Goal: Task Accomplishment & Management: Use online tool/utility

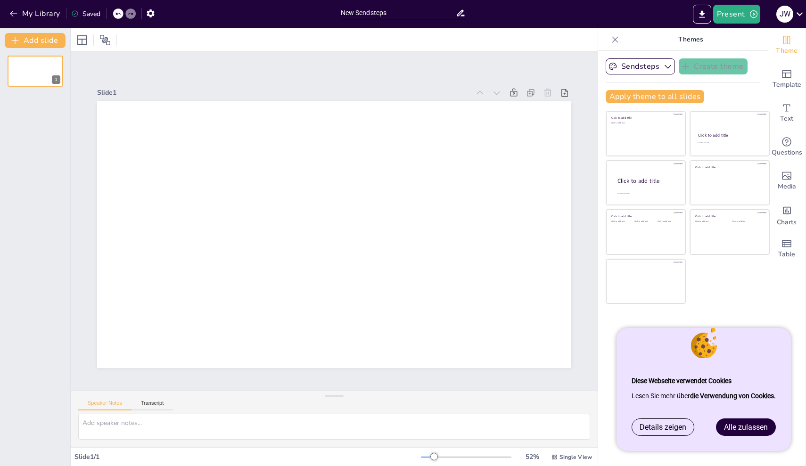
click at [739, 422] on link "Alle zulassen" at bounding box center [745, 427] width 59 height 16
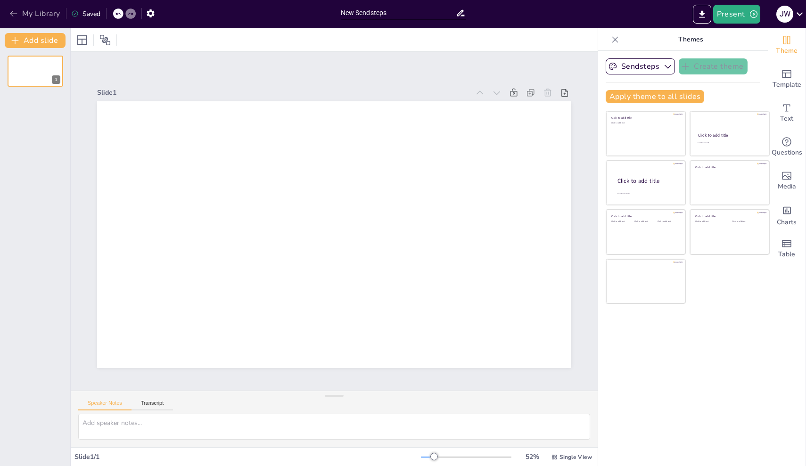
click at [24, 13] on button "My Library" at bounding box center [35, 13] width 57 height 15
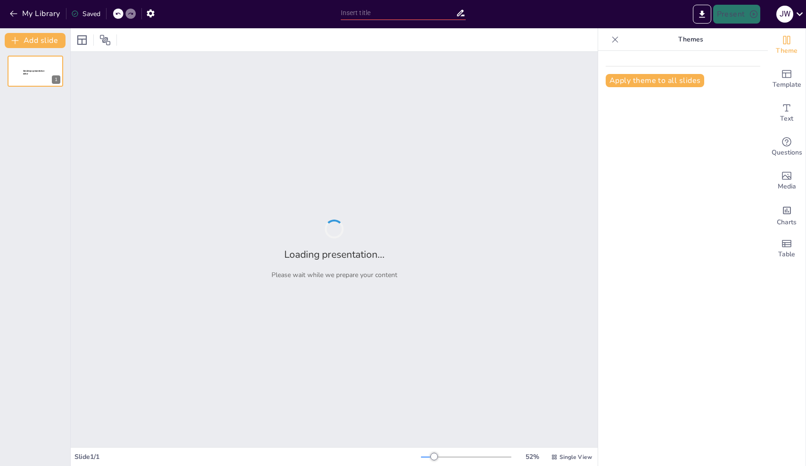
type input "Der Pinguin als Klassentier: Symbolik und Bedeutung für Klassenregeln und Werte"
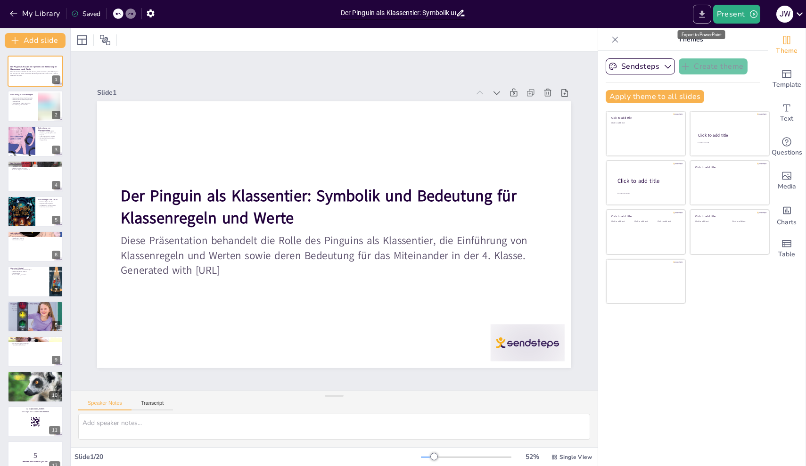
click at [701, 17] on icon "Export to PowerPoint" at bounding box center [702, 13] width 6 height 7
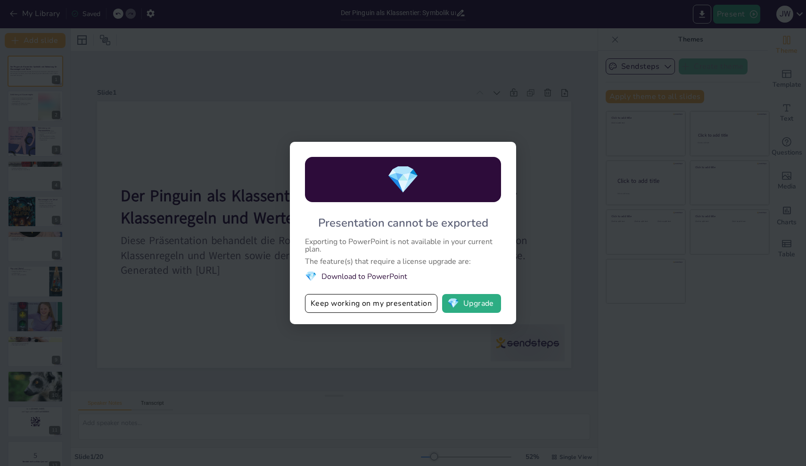
click at [575, 267] on div "💎 Presentation cannot be exported Exporting to PowerPoint is not available in y…" at bounding box center [403, 233] width 806 height 466
click at [411, 309] on button "Keep working on my presentation" at bounding box center [371, 303] width 132 height 19
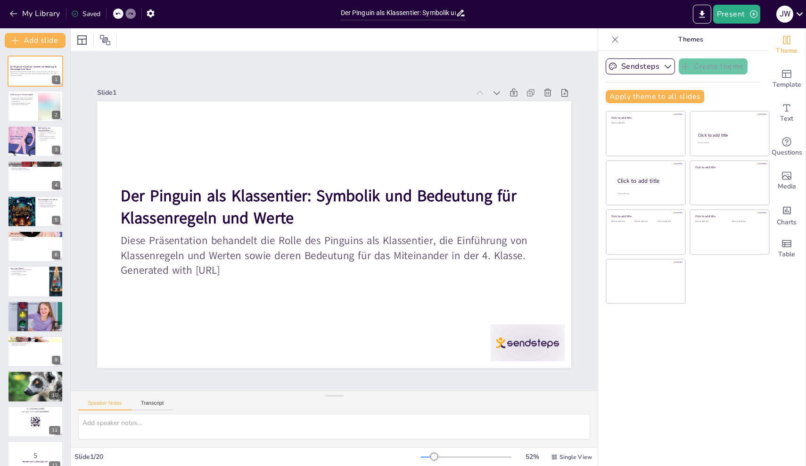
checkbox input "true"
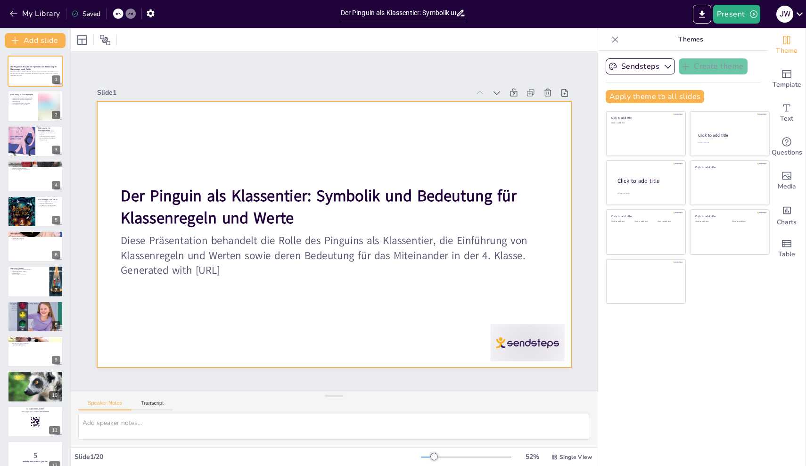
checkbox input "true"
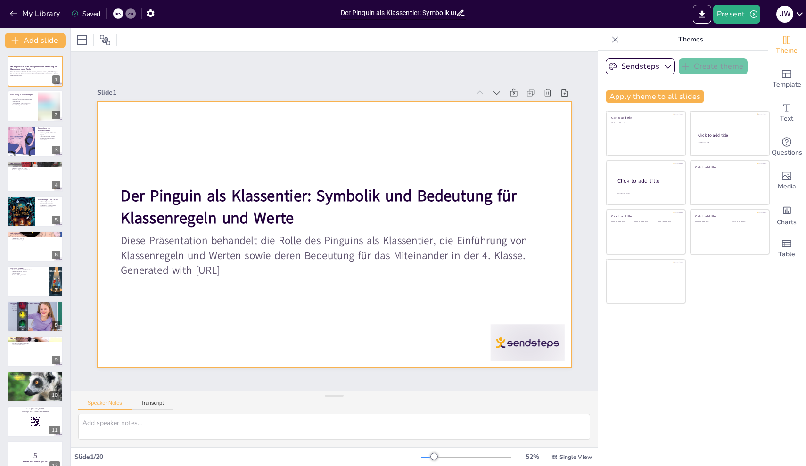
checkbox input "true"
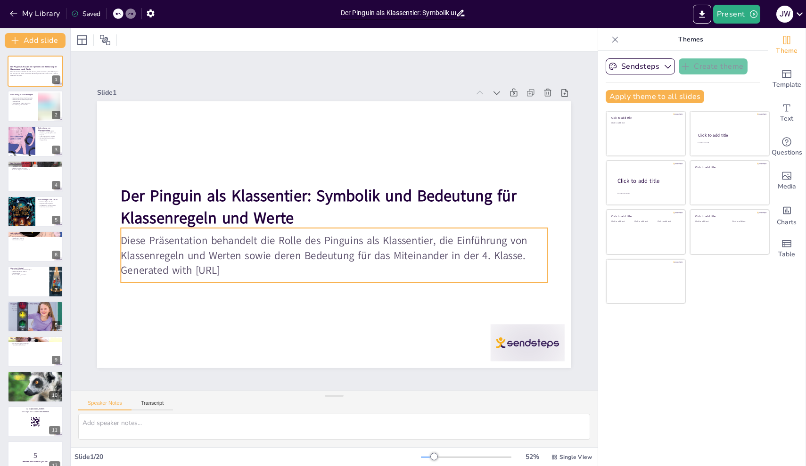
checkbox input "true"
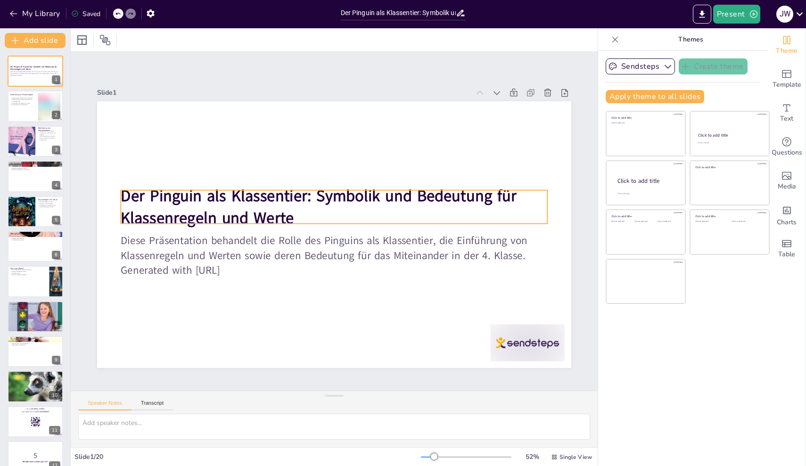
checkbox input "true"
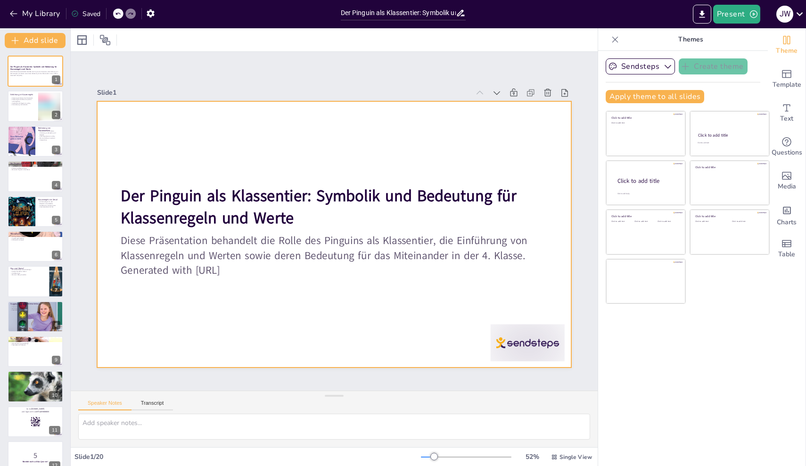
checkbox input "true"
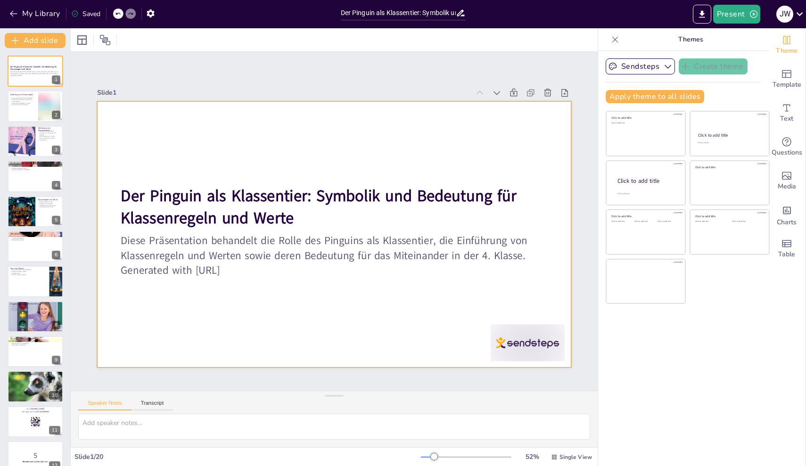
checkbox input "true"
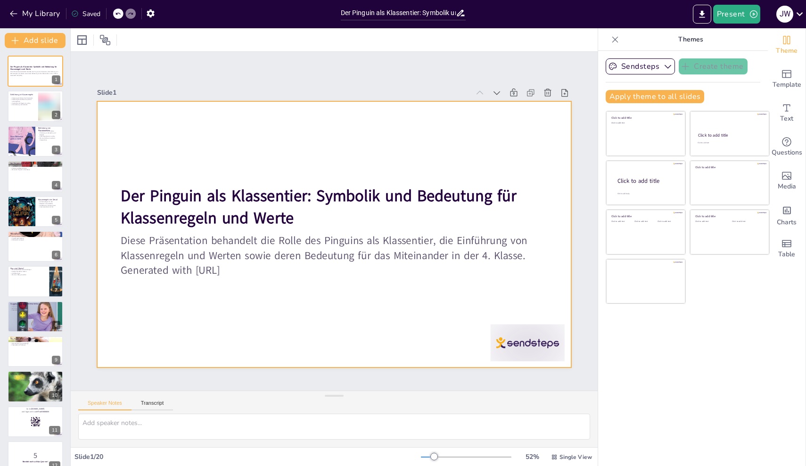
checkbox input "true"
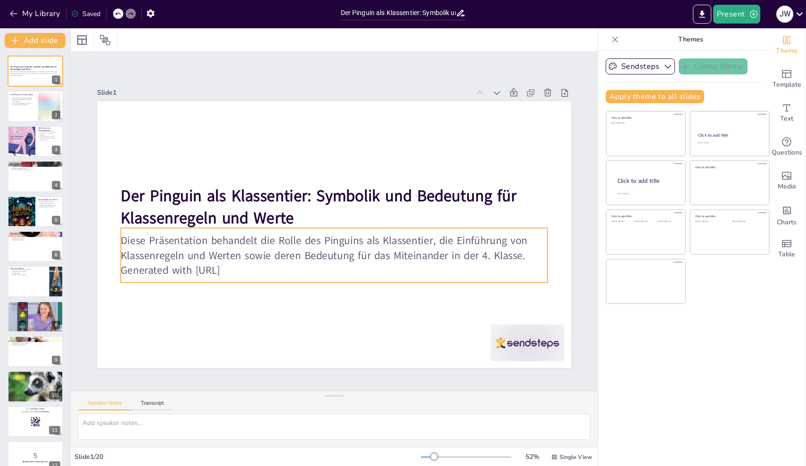
checkbox input "true"
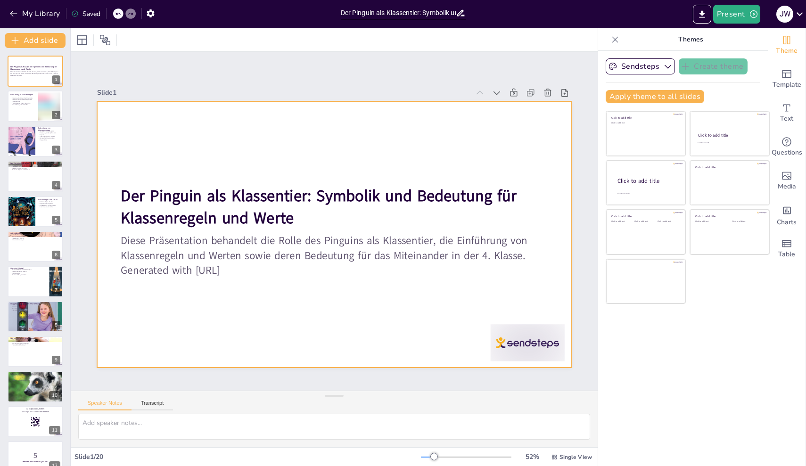
checkbox input "true"
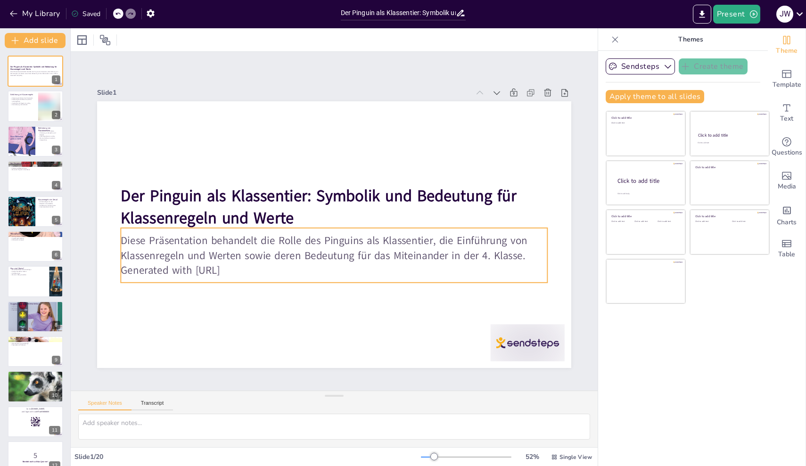
checkbox input "true"
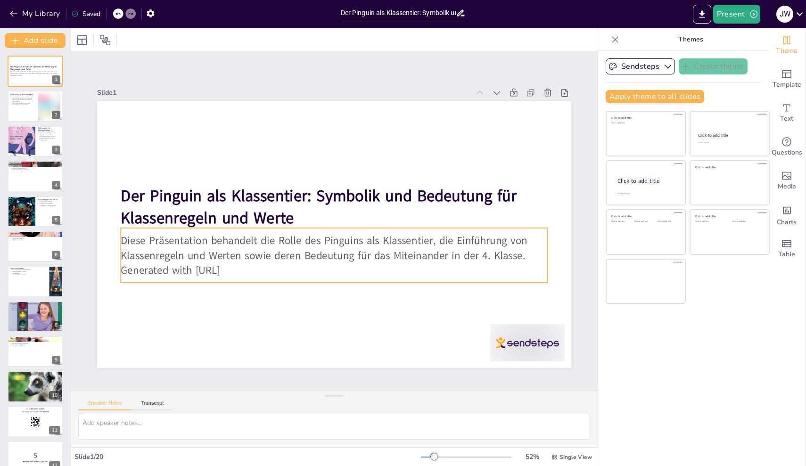
checkbox input "true"
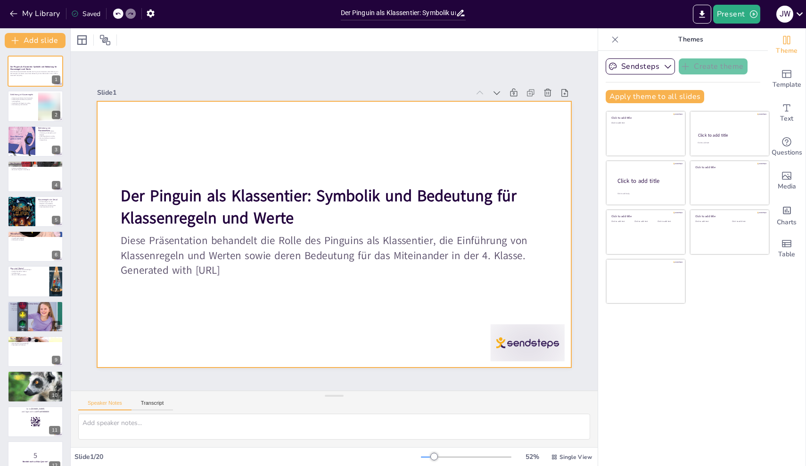
checkbox input "true"
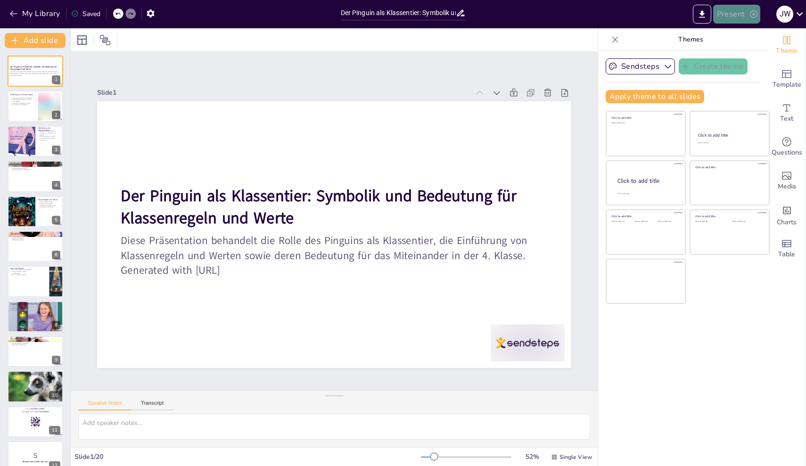
click at [741, 15] on button "Present" at bounding box center [736, 14] width 47 height 19
click at [740, 31] on li "Preview presentation" at bounding box center [751, 34] width 74 height 15
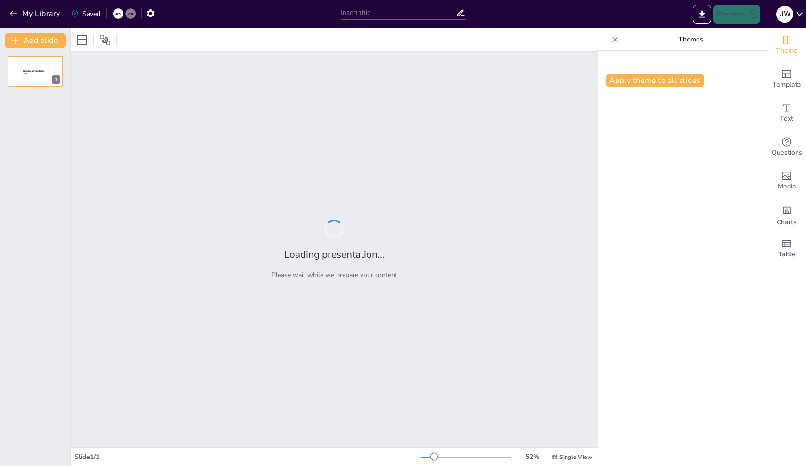
type input "Der Pinguin als Klassentier: Symbolik und Bedeutung für Klassenregeln und Werte"
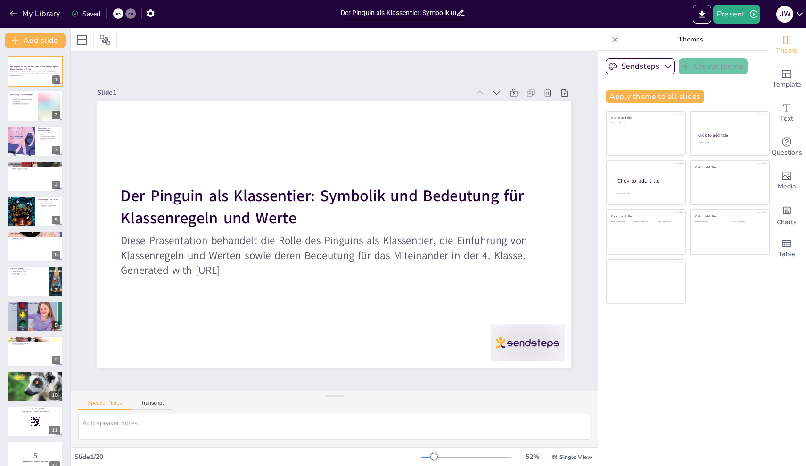
checkbox input "true"
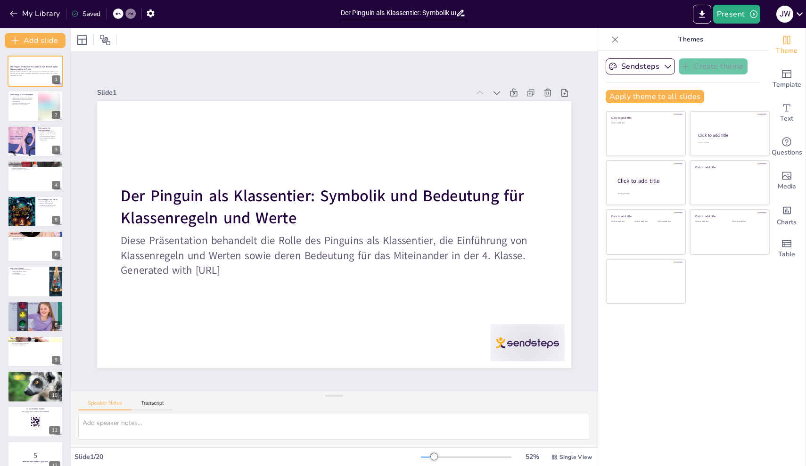
checkbox input "true"
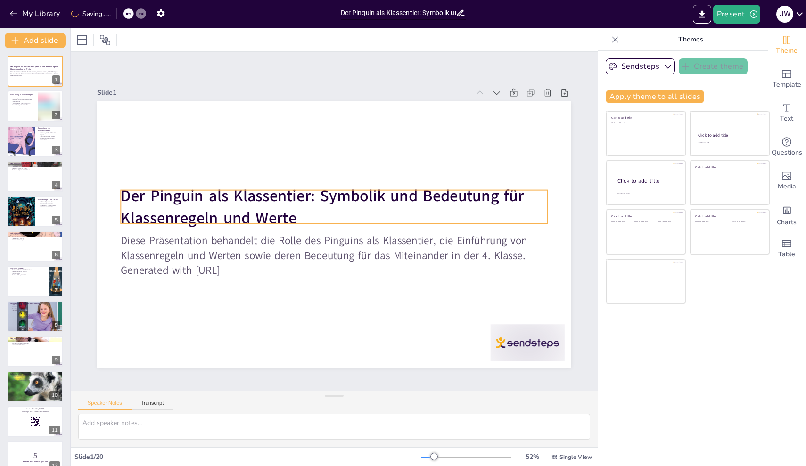
checkbox input "true"
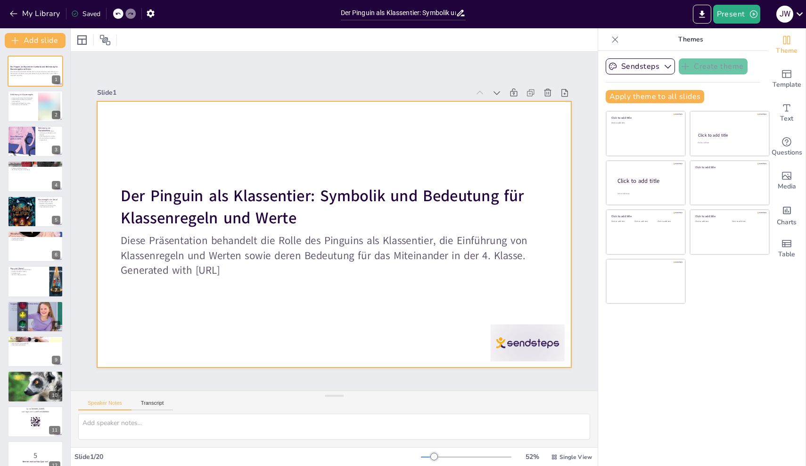
checkbox input "true"
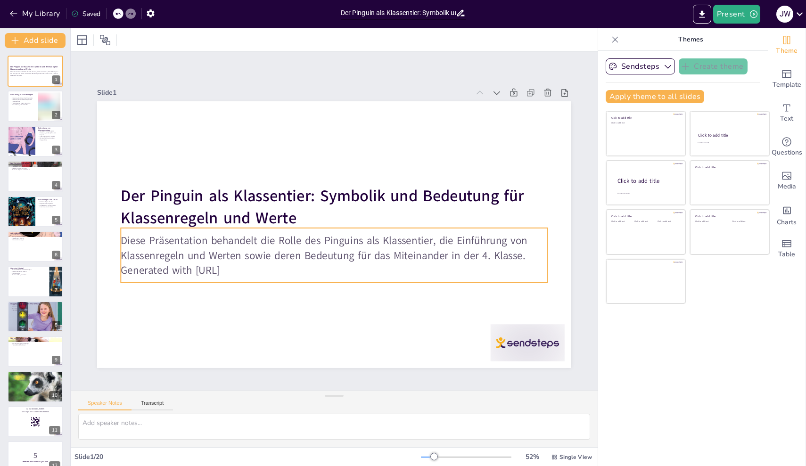
checkbox input "true"
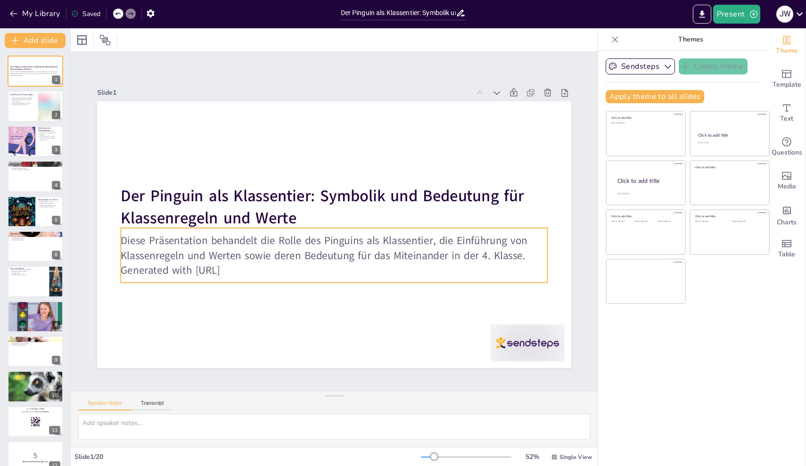
checkbox input "true"
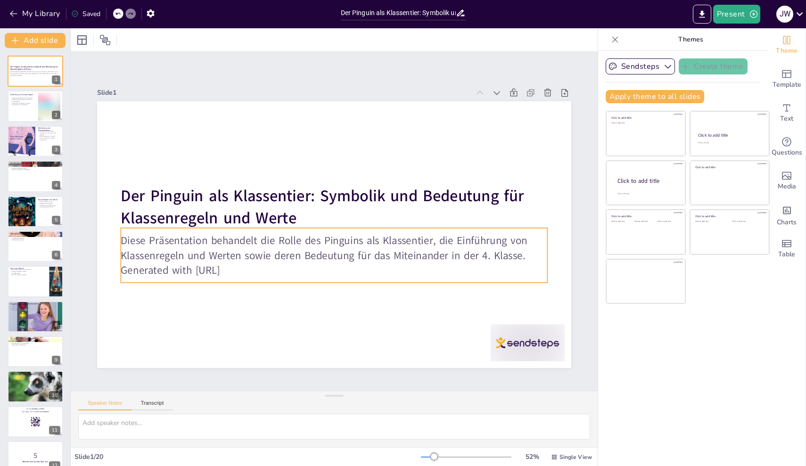
checkbox input "true"
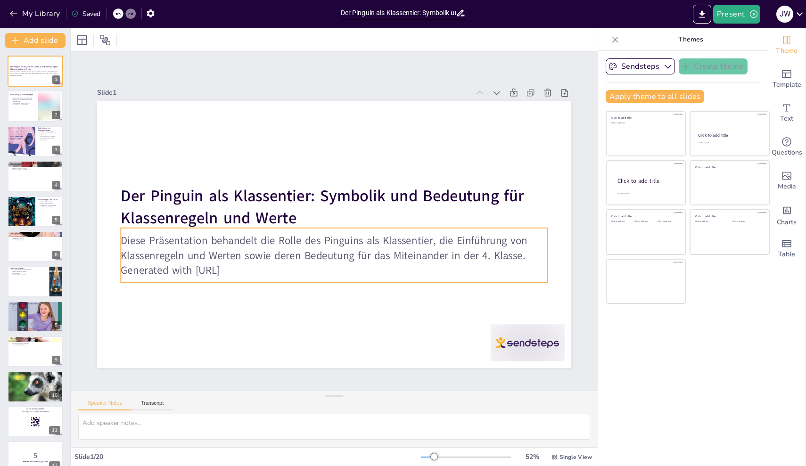
checkbox input "true"
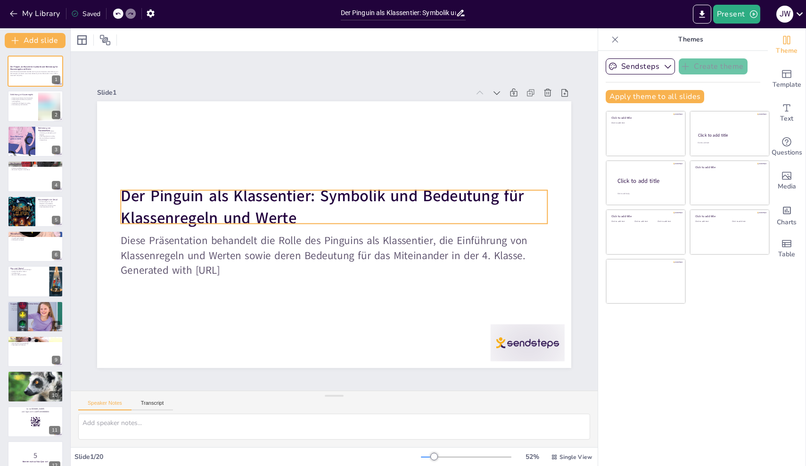
checkbox input "true"
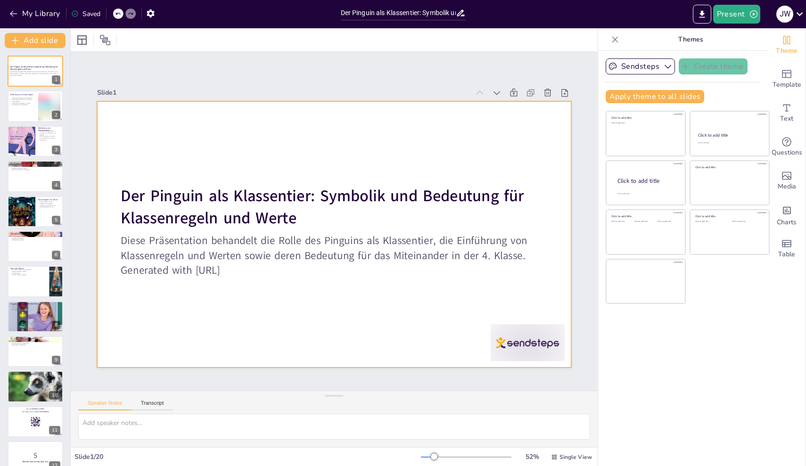
checkbox input "true"
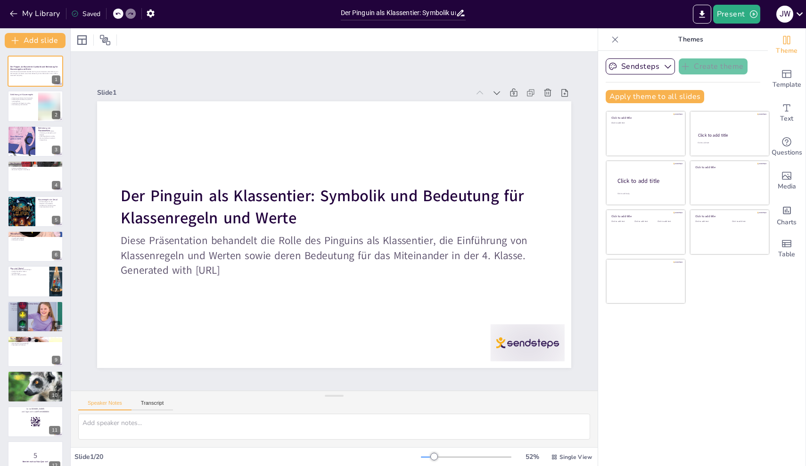
checkbox input "true"
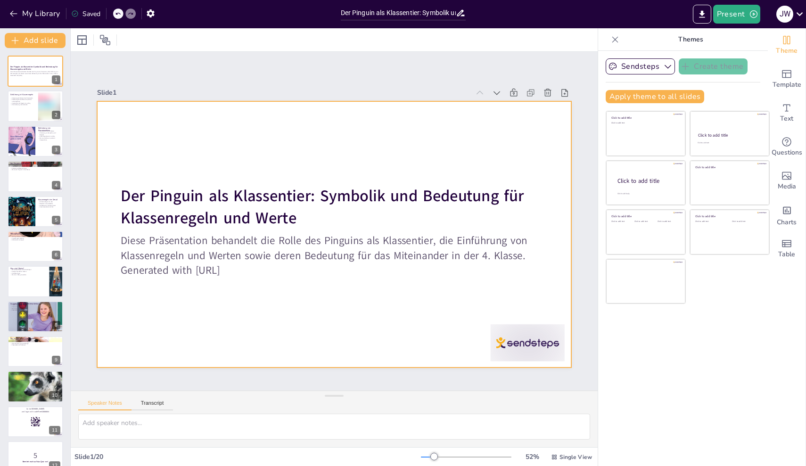
checkbox input "true"
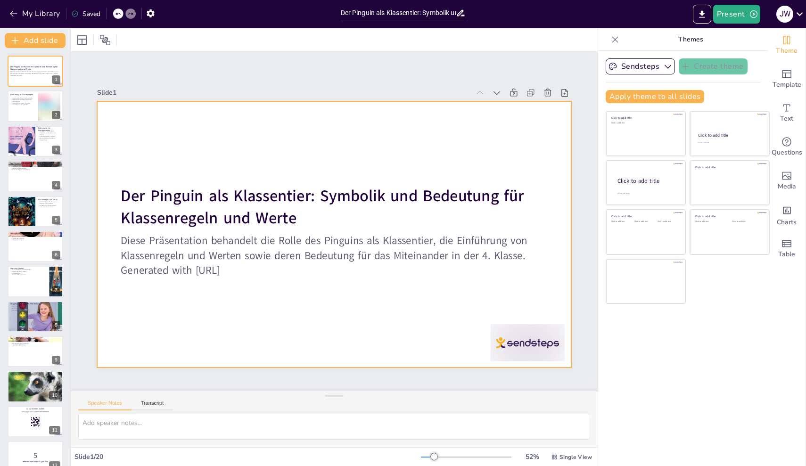
checkbox input "true"
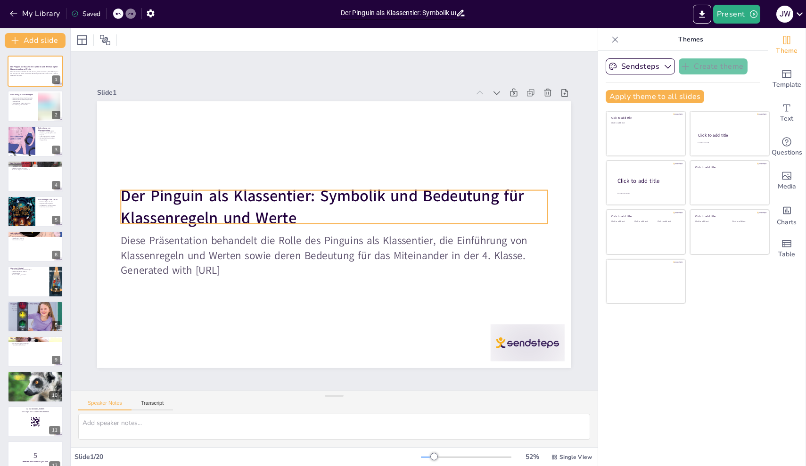
checkbox input "true"
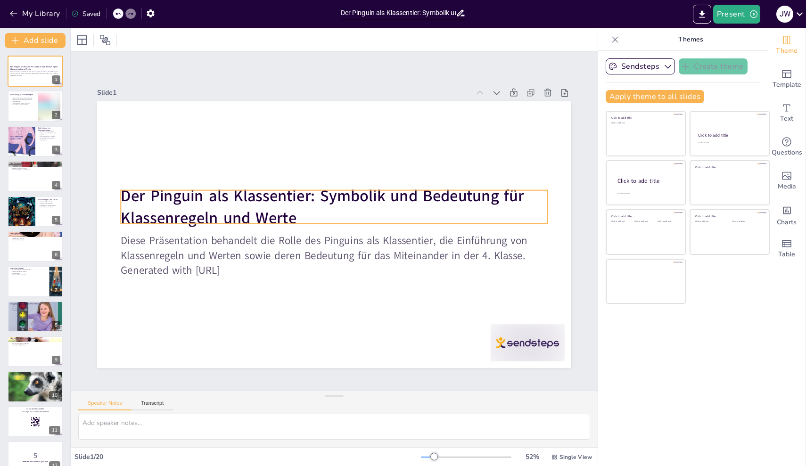
checkbox input "true"
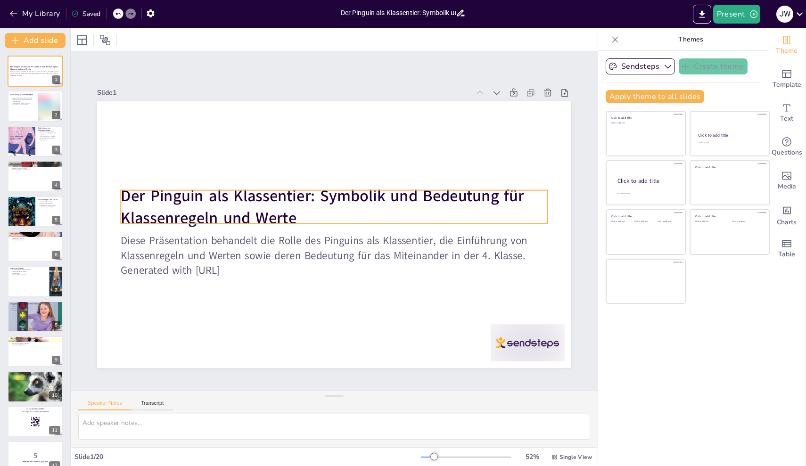
checkbox input "true"
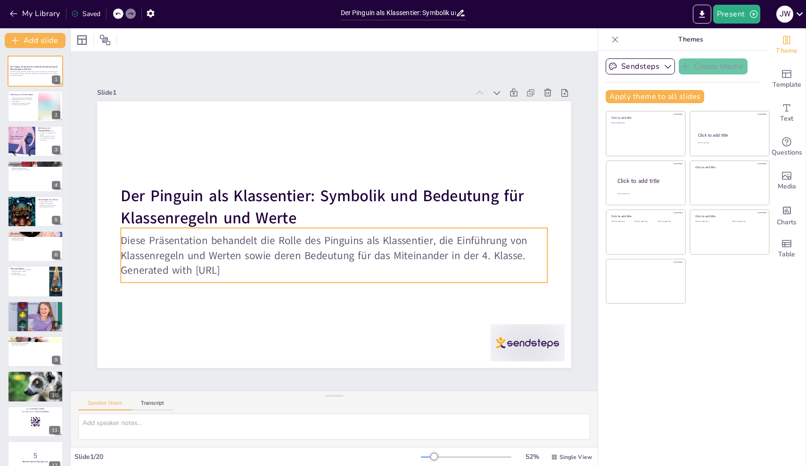
checkbox input "true"
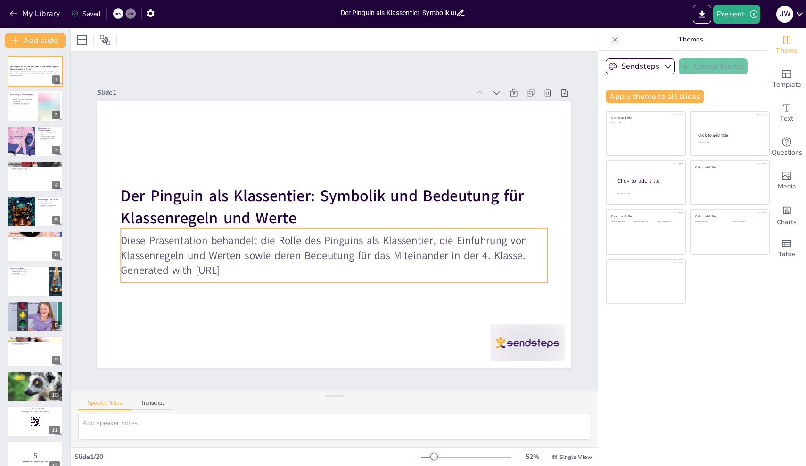
checkbox input "true"
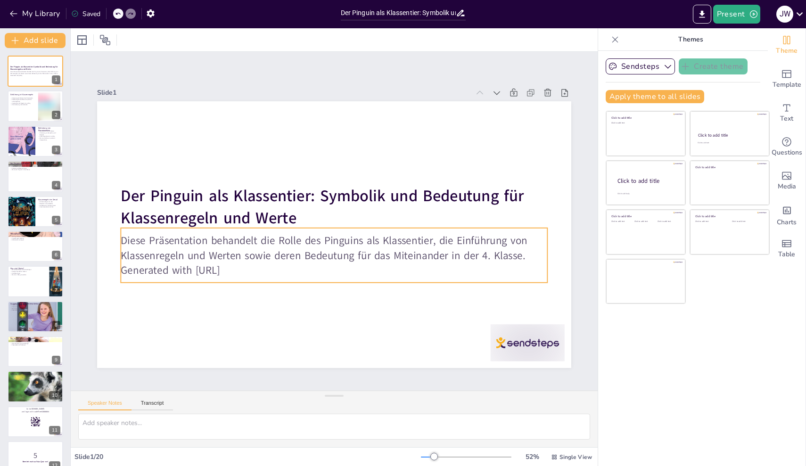
checkbox input "true"
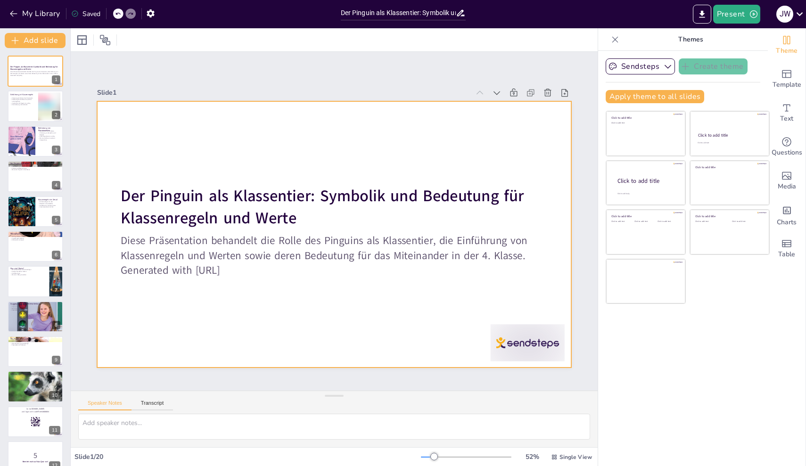
checkbox input "true"
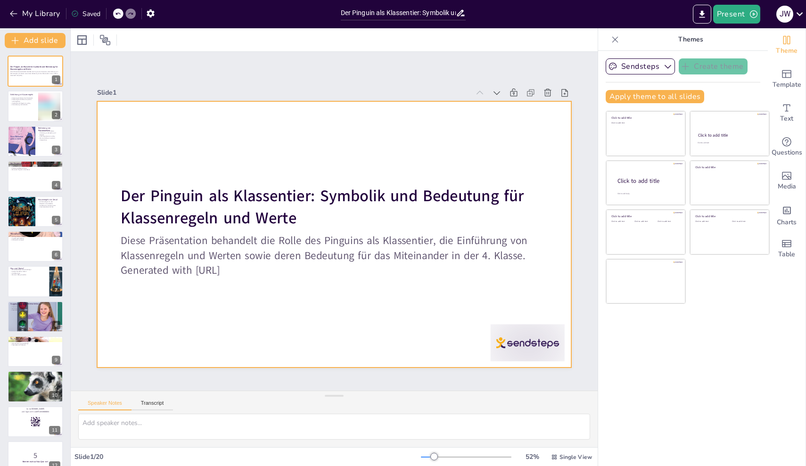
checkbox input "true"
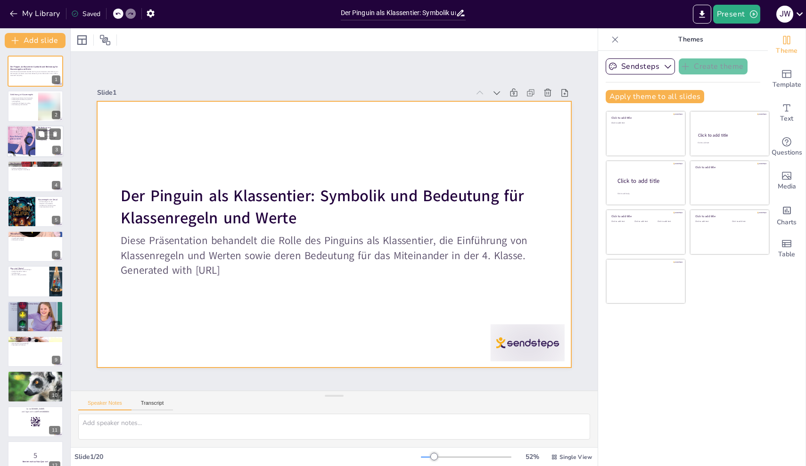
checkbox input "true"
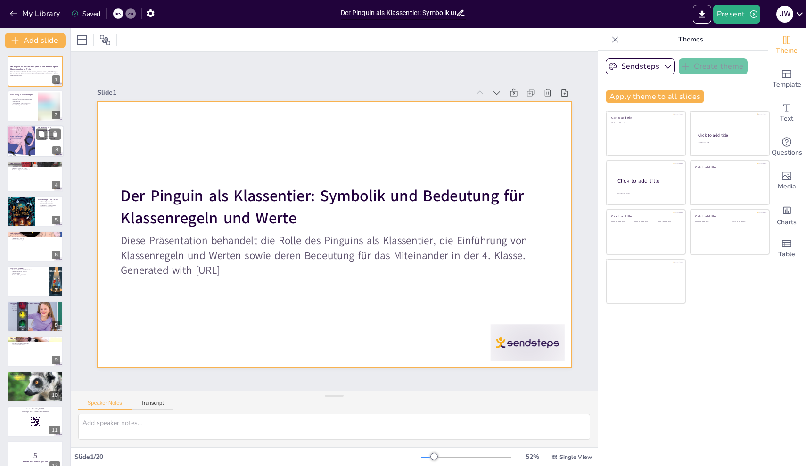
checkbox input "true"
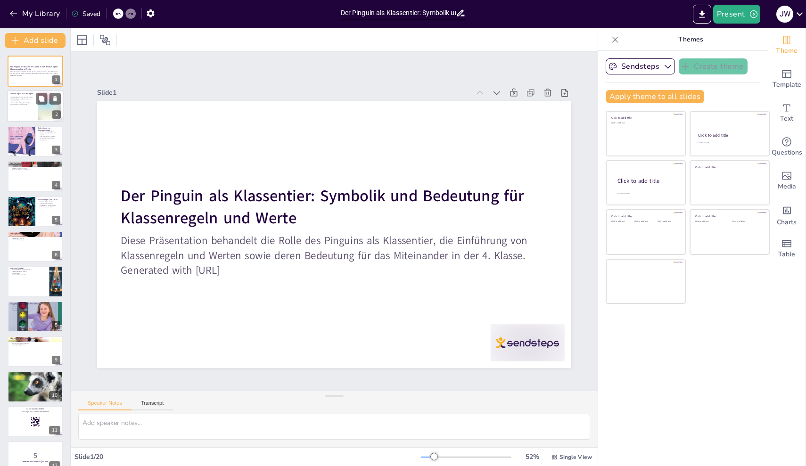
checkbox input "true"
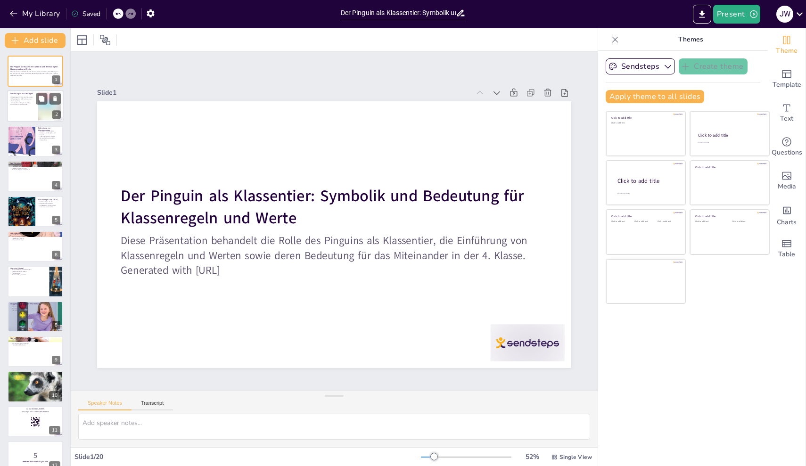
checkbox input "true"
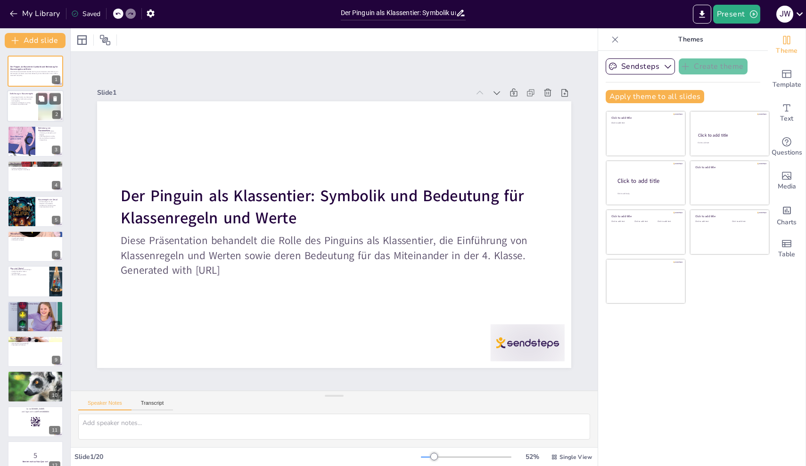
click at [30, 105] on p "Unterstützung untereinander" at bounding box center [22, 105] width 25 height 2
checkbox input "true"
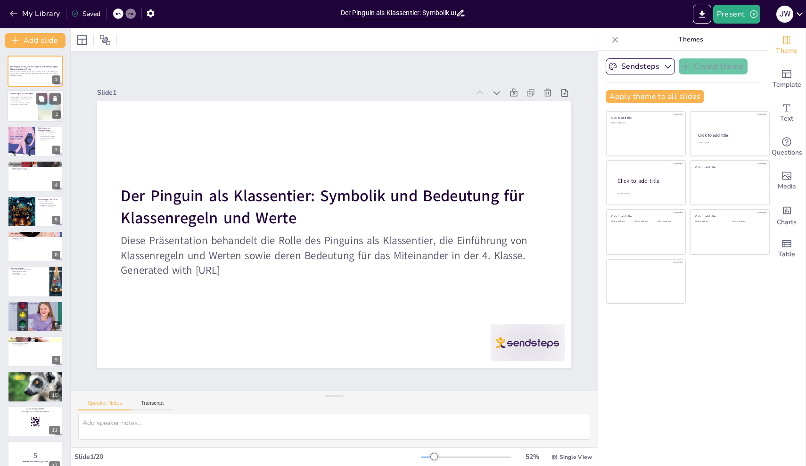
checkbox input "true"
type textarea "Klassenregeln sind entscheidend für ein harmonisches Zusammenleben in der Klass…"
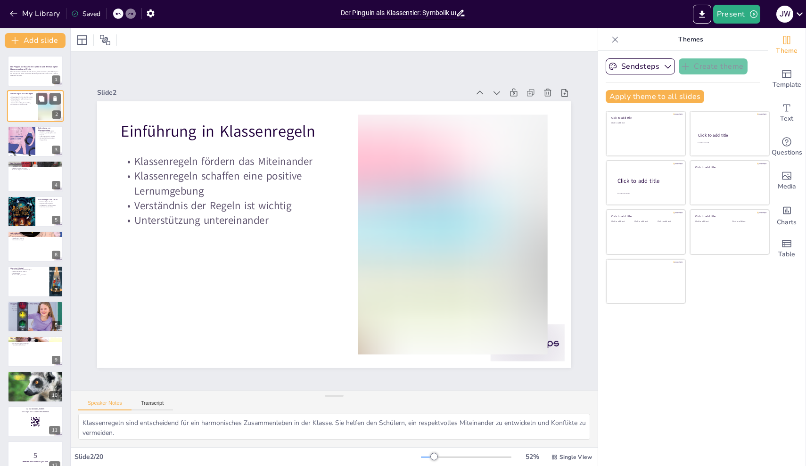
checkbox input "true"
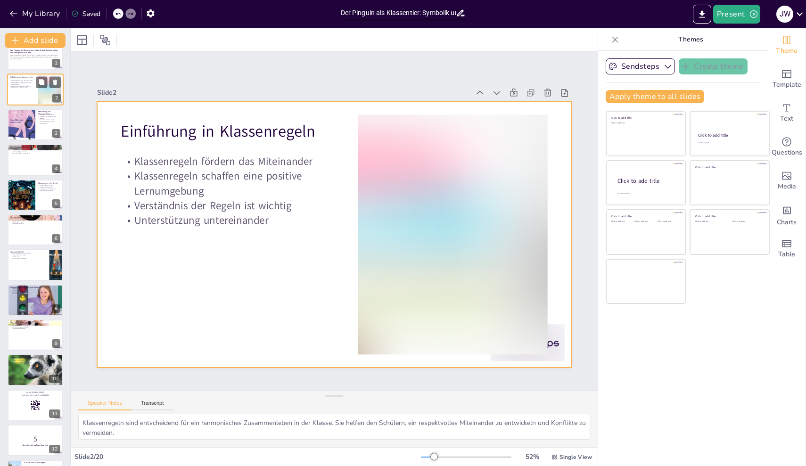
checkbox input "true"
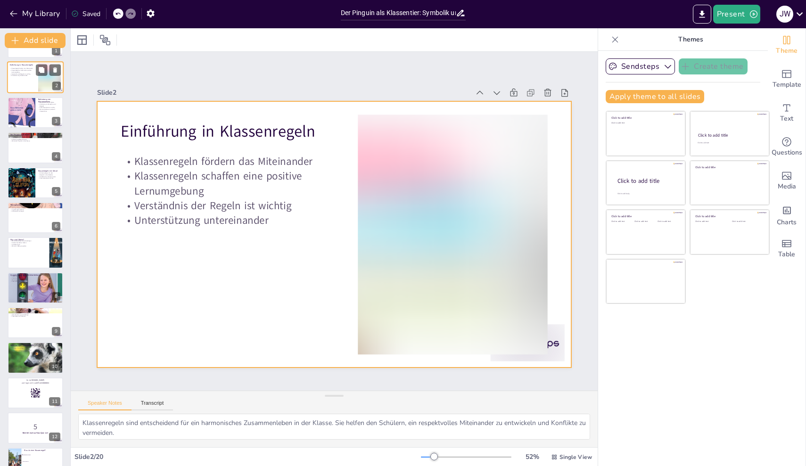
scroll to position [30, 0]
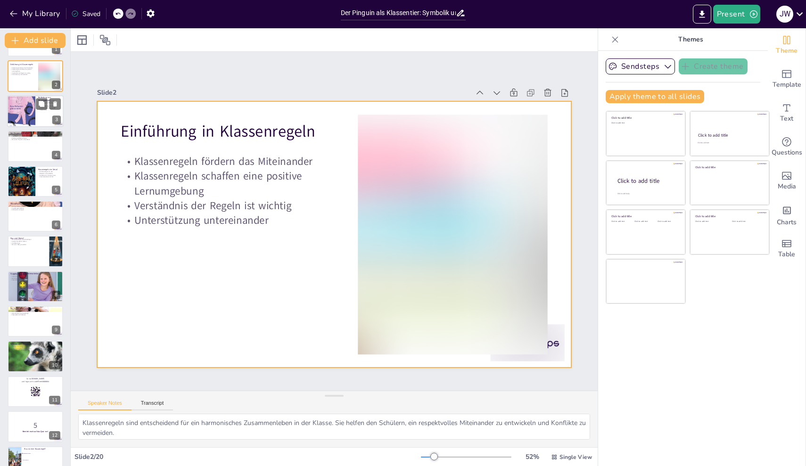
checkbox input "true"
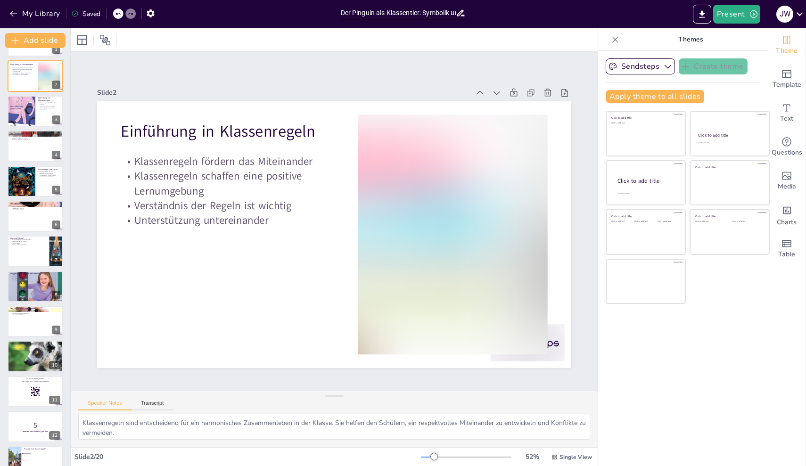
checkbox input "true"
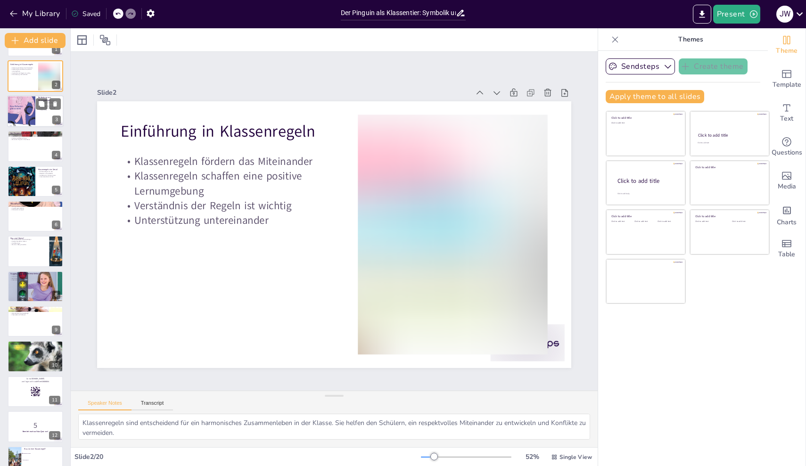
checkbox input "true"
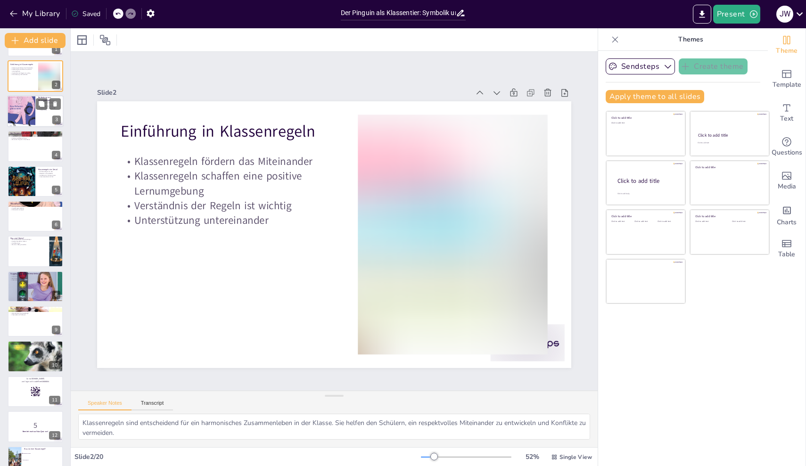
click at [27, 118] on div at bounding box center [21, 111] width 28 height 40
checkbox input "true"
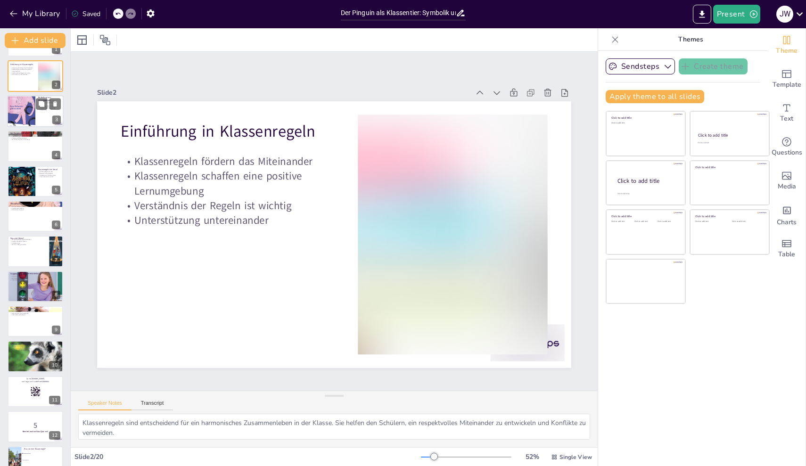
checkbox input "true"
type textarea "Klassenwerte sind entscheidend, da sie den Schülern helfen, ihr Verhalten zu st…"
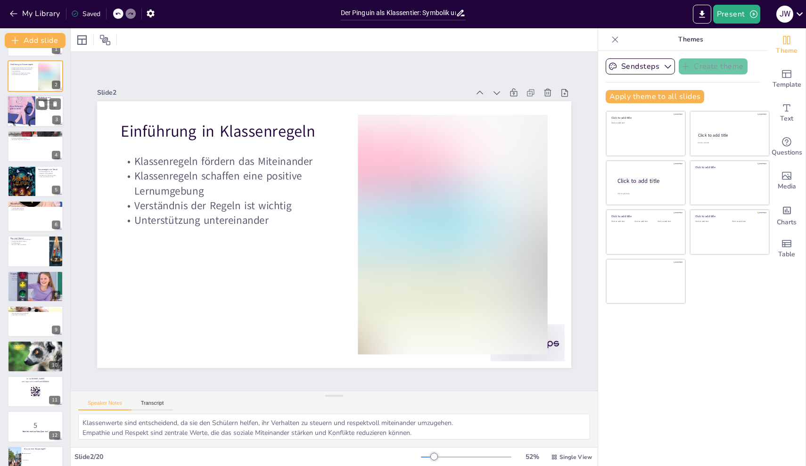
scroll to position [0, 0]
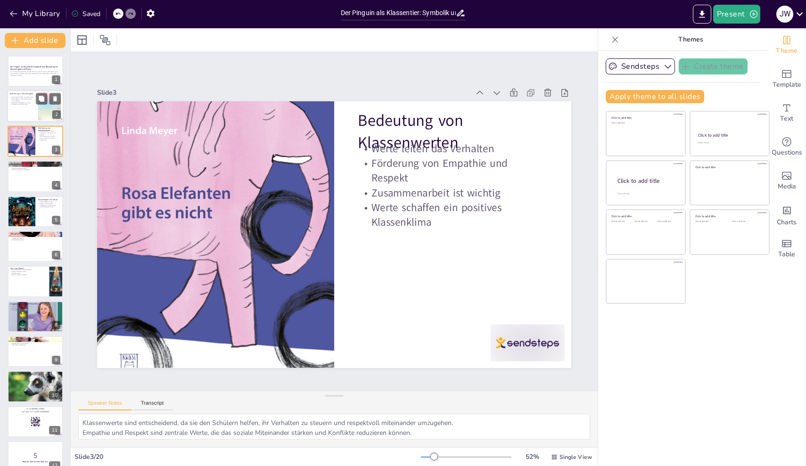
checkbox input "true"
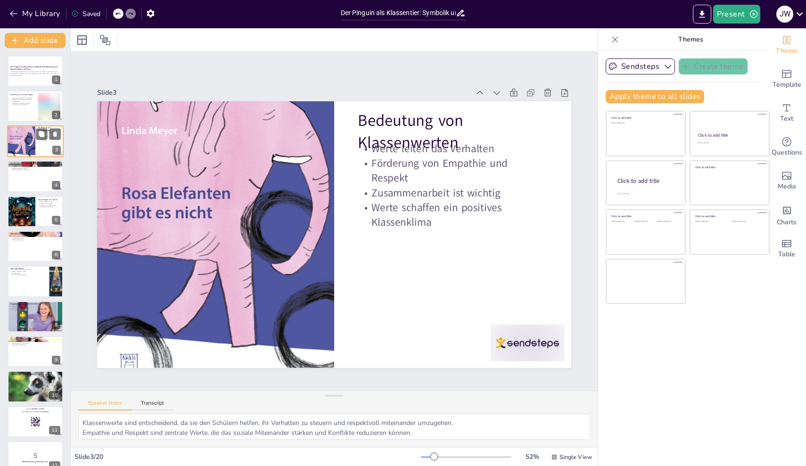
checkbox input "true"
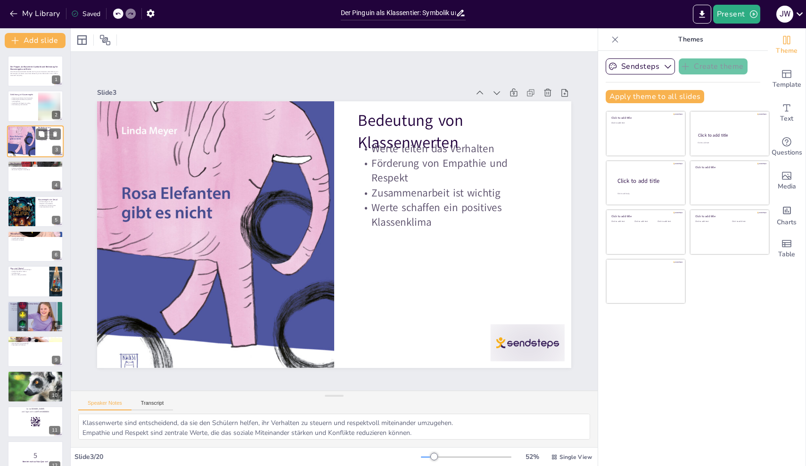
checkbox input "true"
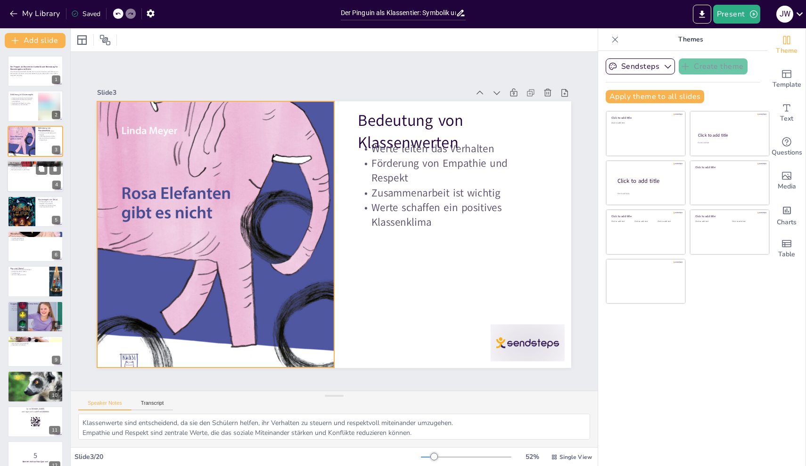
checkbox input "true"
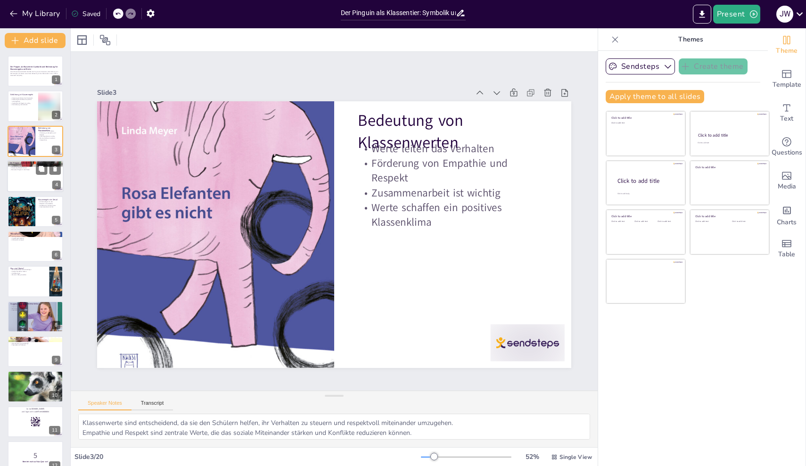
click at [35, 172] on div at bounding box center [35, 176] width 57 height 32
checkbox input "true"
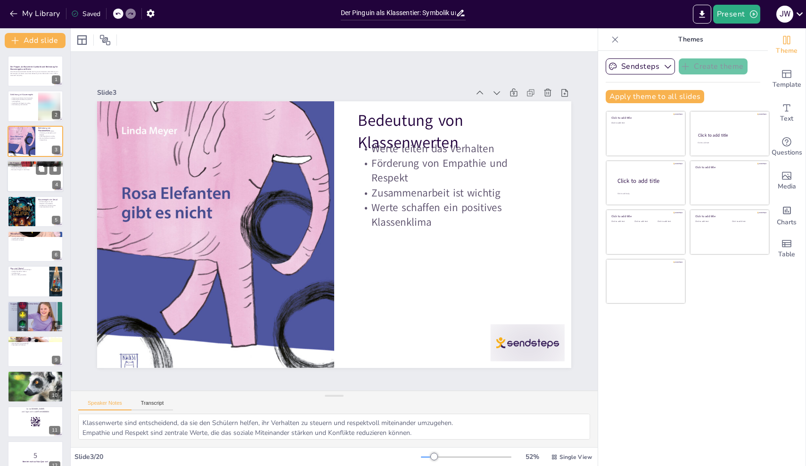
checkbox input "true"
type textarea "Die Gemeinschaft ist ein wichtiger Aspekt des Klassenzusammenhalts. Schüler ler…"
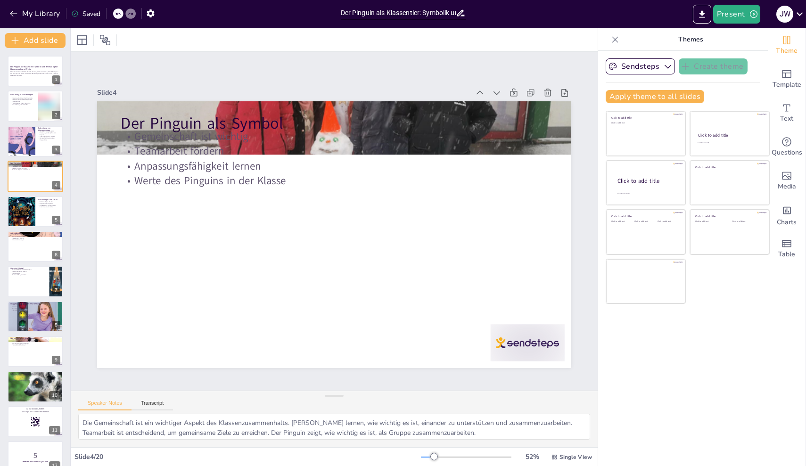
checkbox input "true"
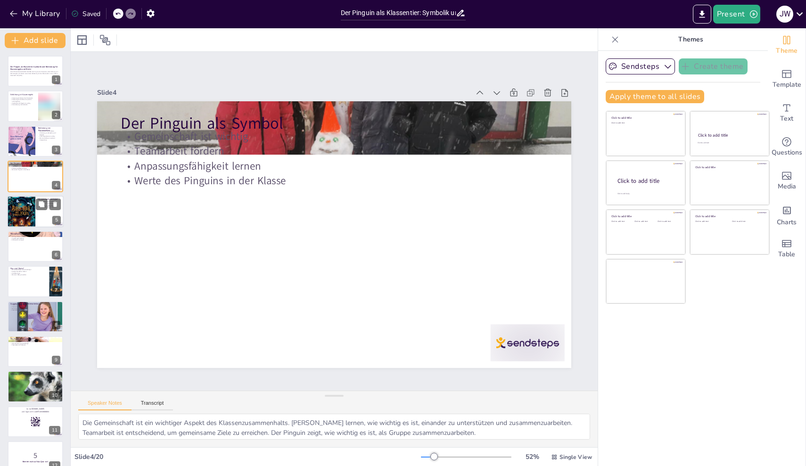
checkbox input "true"
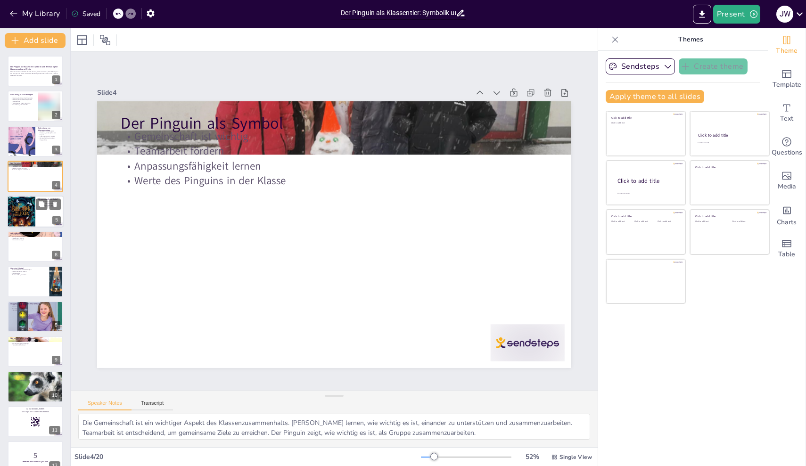
click at [46, 214] on div at bounding box center [35, 212] width 57 height 32
checkbox input "true"
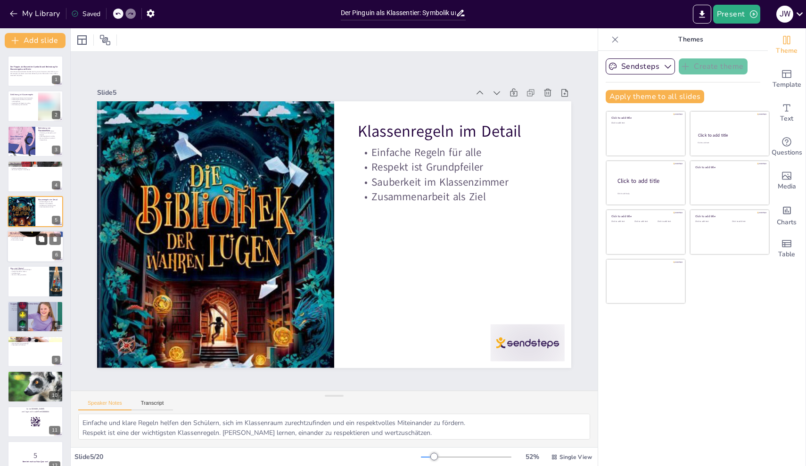
click at [38, 244] on button at bounding box center [41, 238] width 11 height 11
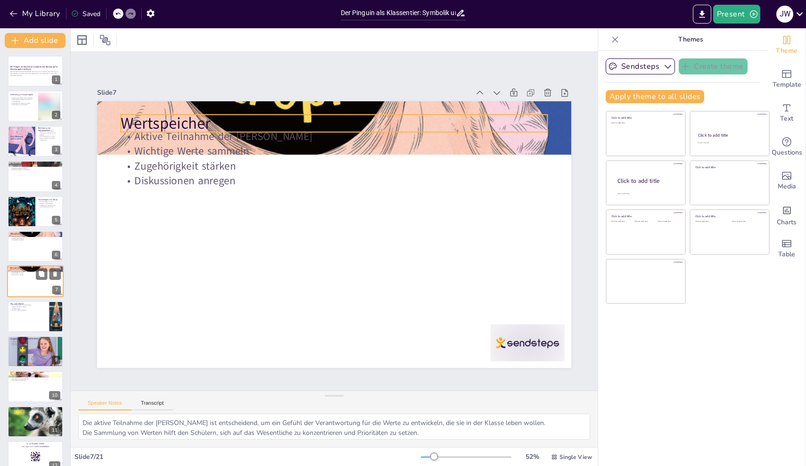
scroll to position [24, 0]
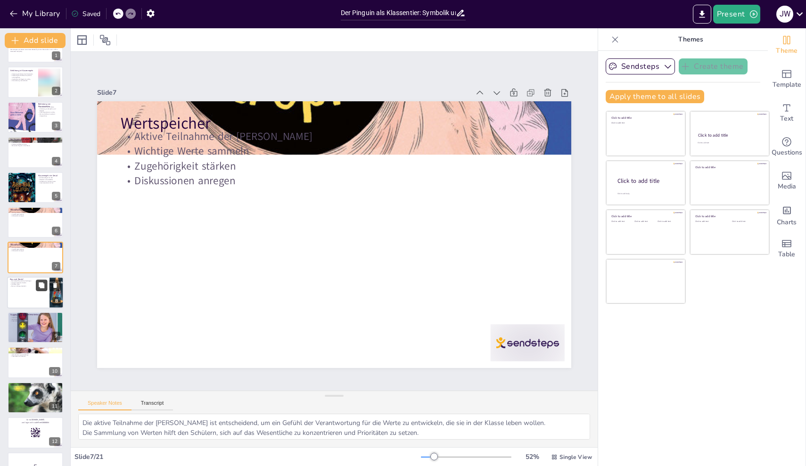
click at [42, 288] on icon at bounding box center [42, 285] width 6 height 6
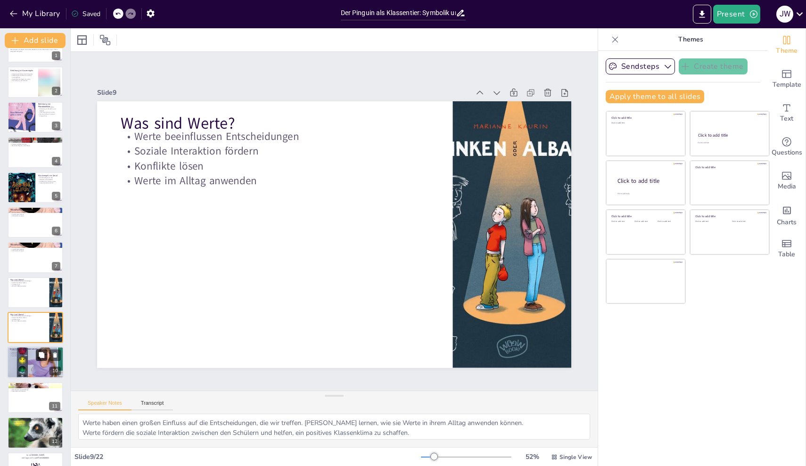
scroll to position [94, 0]
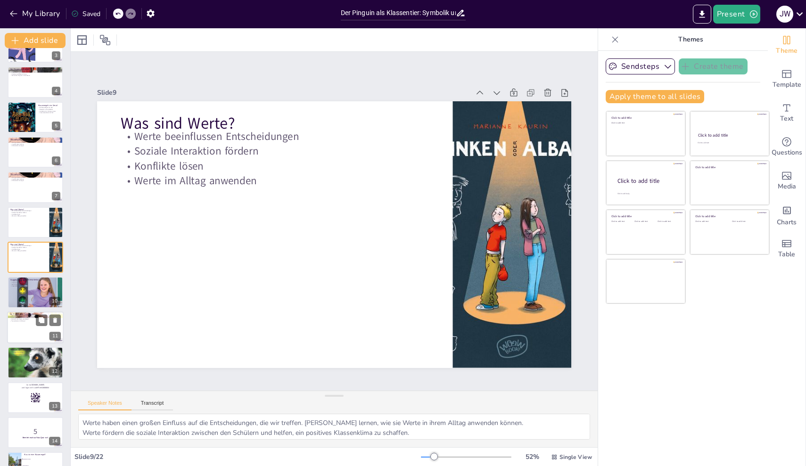
click at [44, 331] on div at bounding box center [35, 328] width 57 height 32
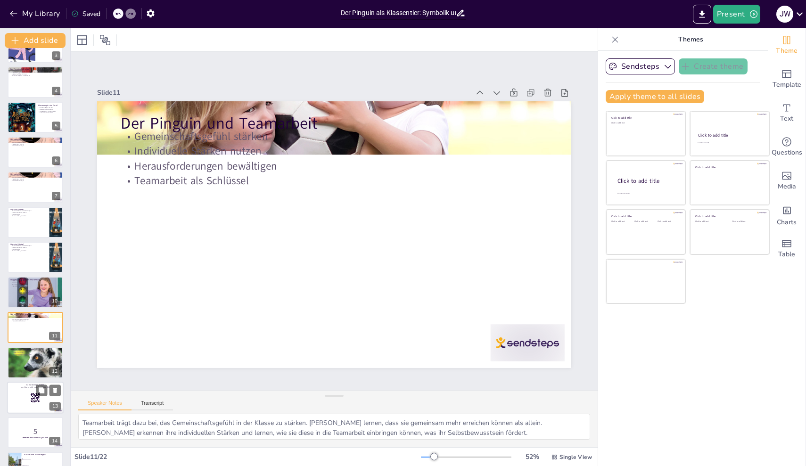
scroll to position [164, 0]
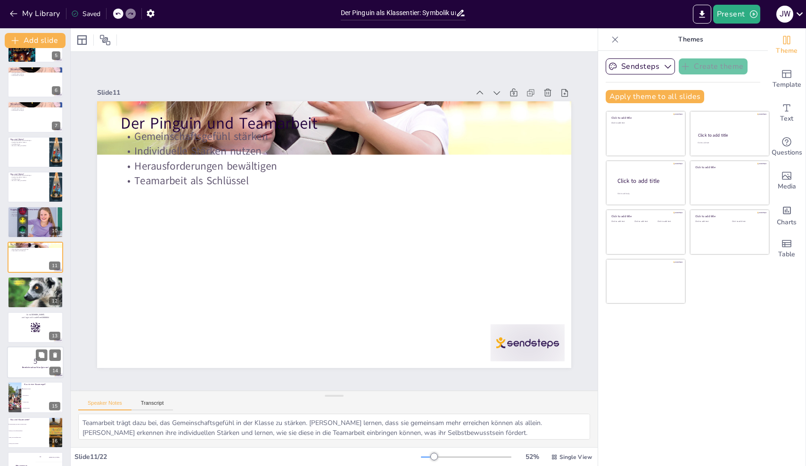
click at [47, 370] on div at bounding box center [35, 362] width 57 height 32
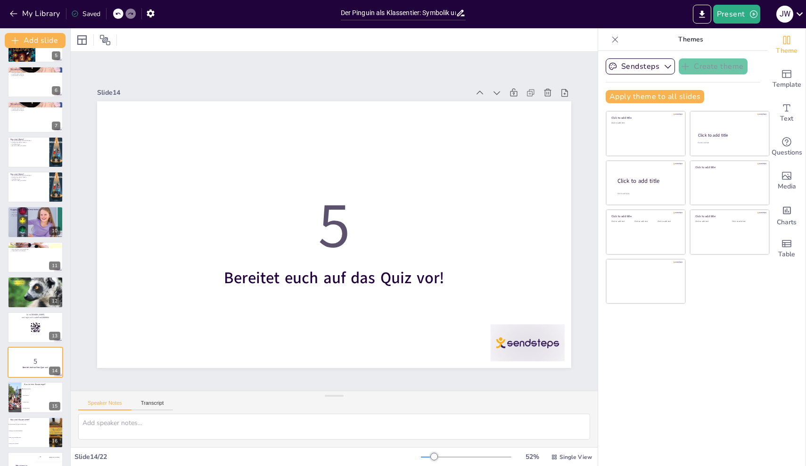
scroll to position [270, 0]
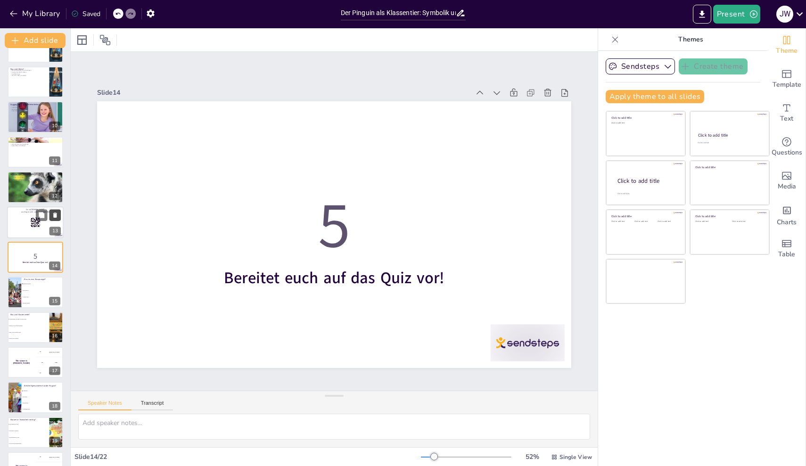
click at [53, 217] on icon at bounding box center [55, 215] width 4 height 5
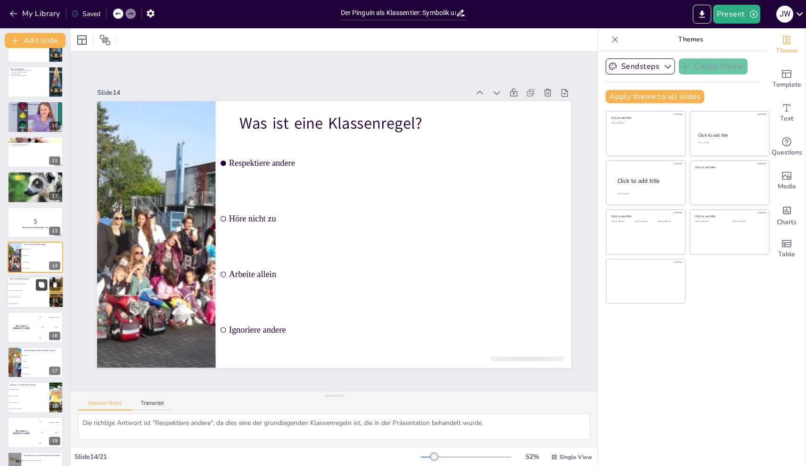
click at [39, 287] on icon at bounding box center [41, 285] width 7 height 7
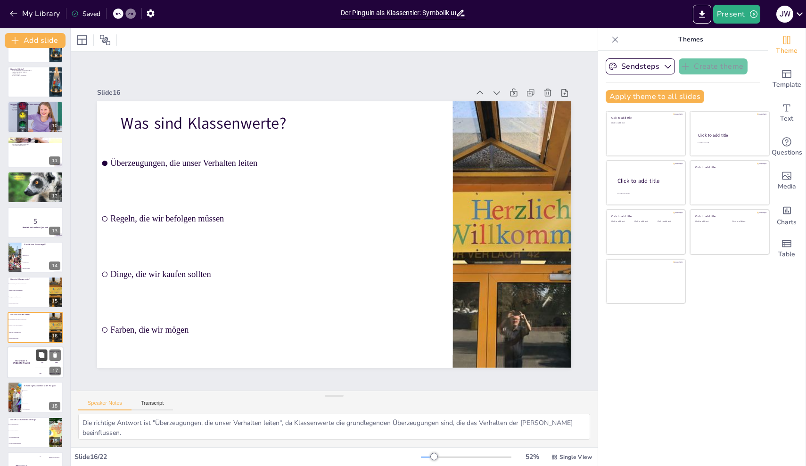
scroll to position [340, 0]
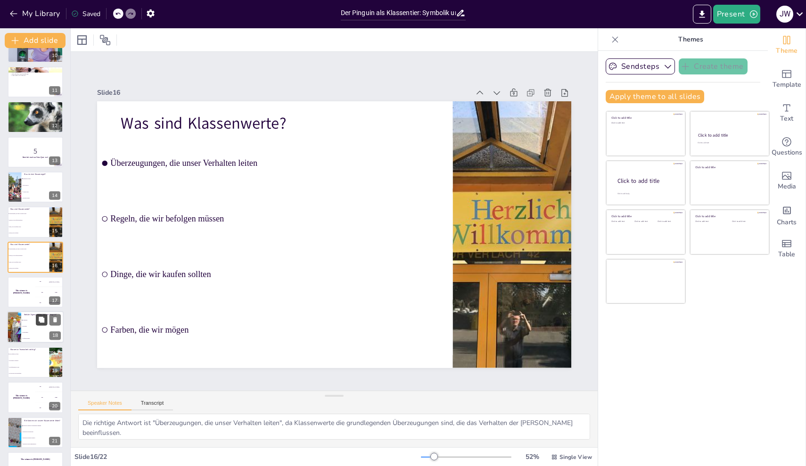
click at [38, 323] on button at bounding box center [41, 319] width 11 height 11
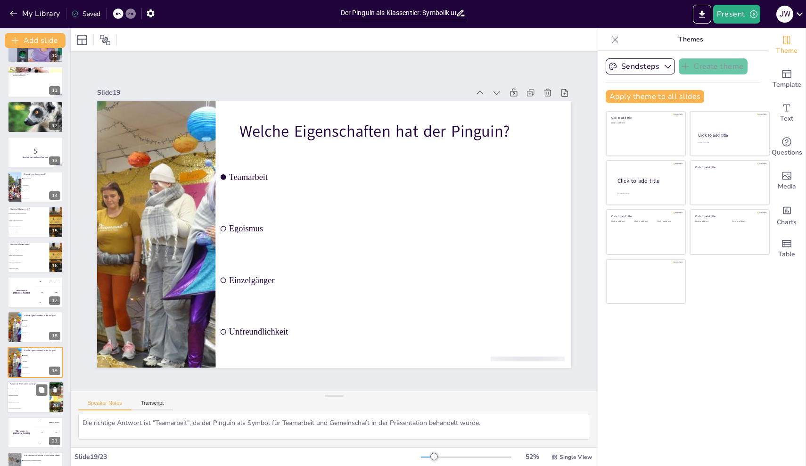
scroll to position [400, 0]
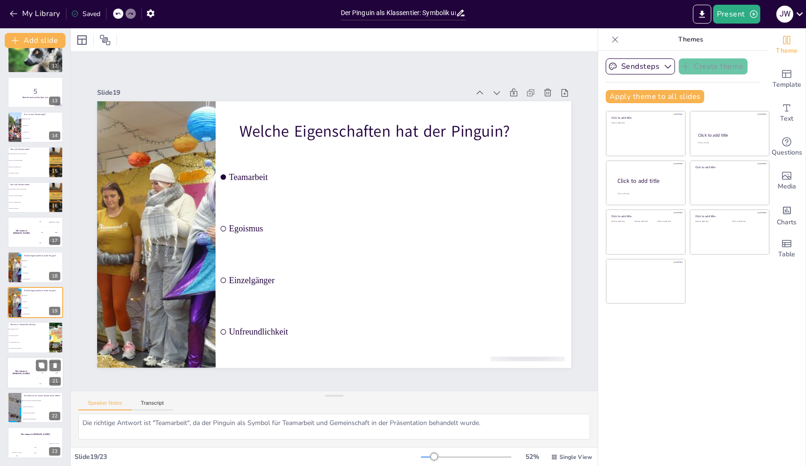
click at [39, 372] on div "200 Jaap" at bounding box center [49, 373] width 28 height 10
